Goal: Check status: Check status

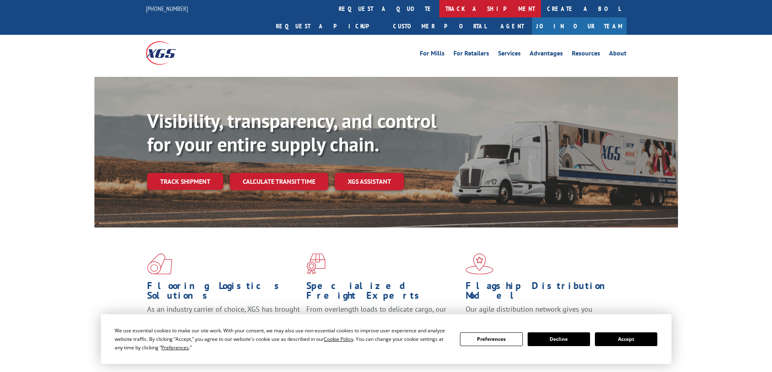
click at [439, 11] on link "track a shipment" at bounding box center [490, 8] width 102 height 17
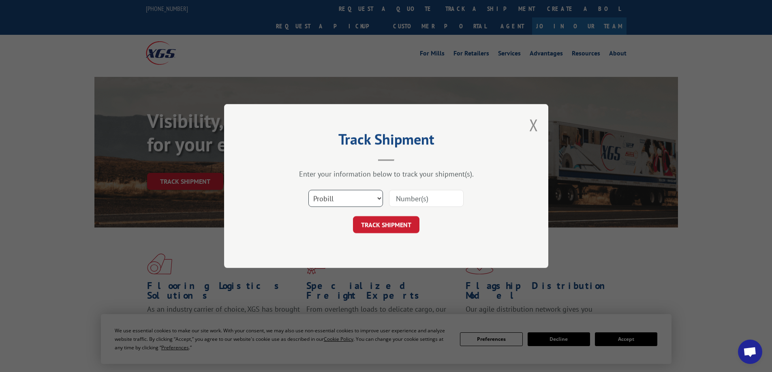
click at [343, 200] on select "Select category... Probill BOL PO" at bounding box center [345, 198] width 75 height 17
select select "bol"
click at [308, 190] on select "Select category... Probill BOL PO" at bounding box center [345, 198] width 75 height 17
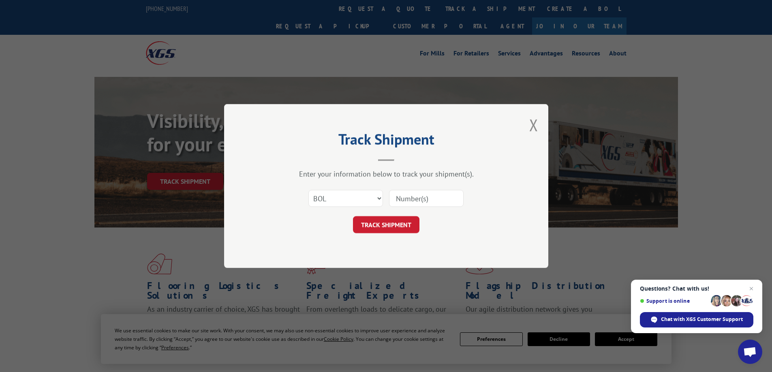
click at [413, 199] on input at bounding box center [426, 198] width 75 height 17
paste input "5583723"
type input "5583723"
click at [353, 216] on button "TRACK SHIPMENT" at bounding box center [386, 224] width 66 height 17
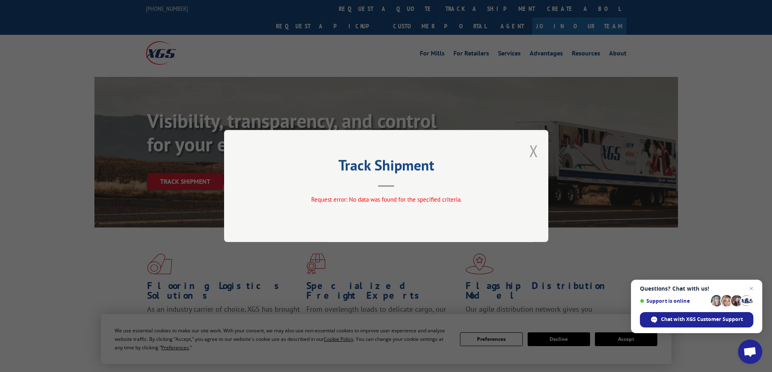
drag, startPoint x: 535, startPoint y: 152, endPoint x: 525, endPoint y: 158, distance: 11.8
click at [534, 152] on button "Close modal" at bounding box center [533, 150] width 9 height 21
